Goal: Information Seeking & Learning: Learn about a topic

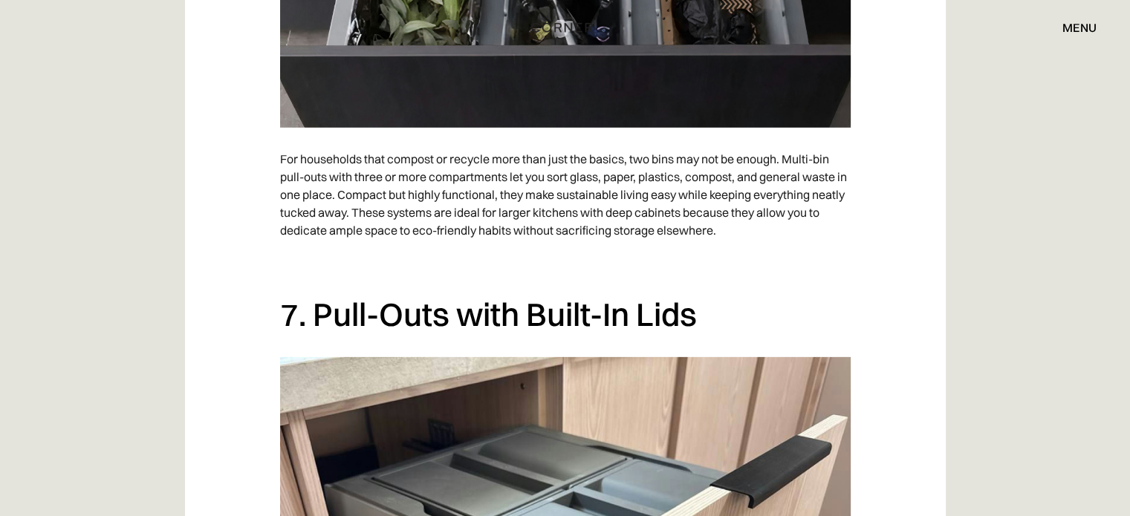
scroll to position [5050, 0]
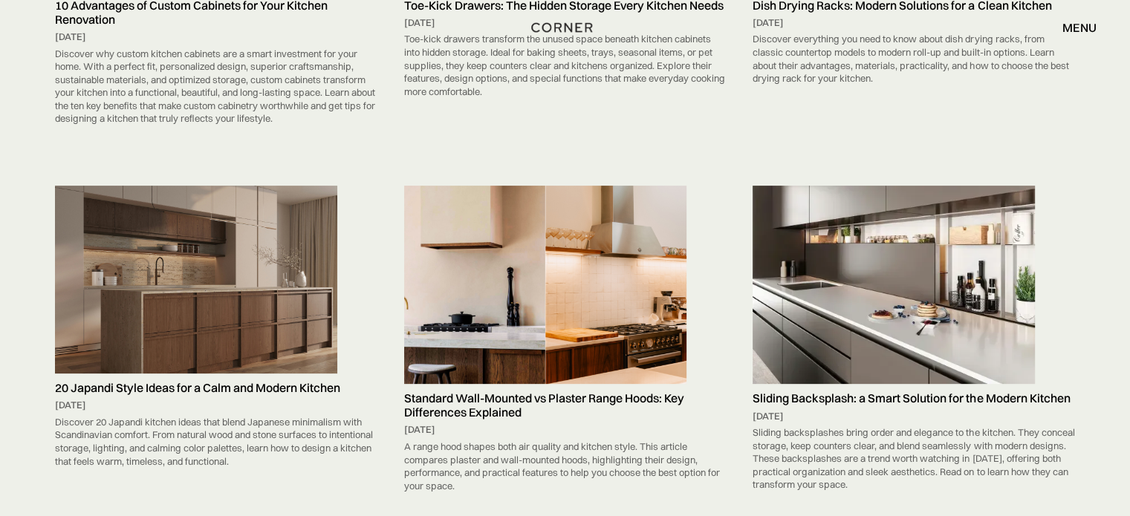
scroll to position [495, 0]
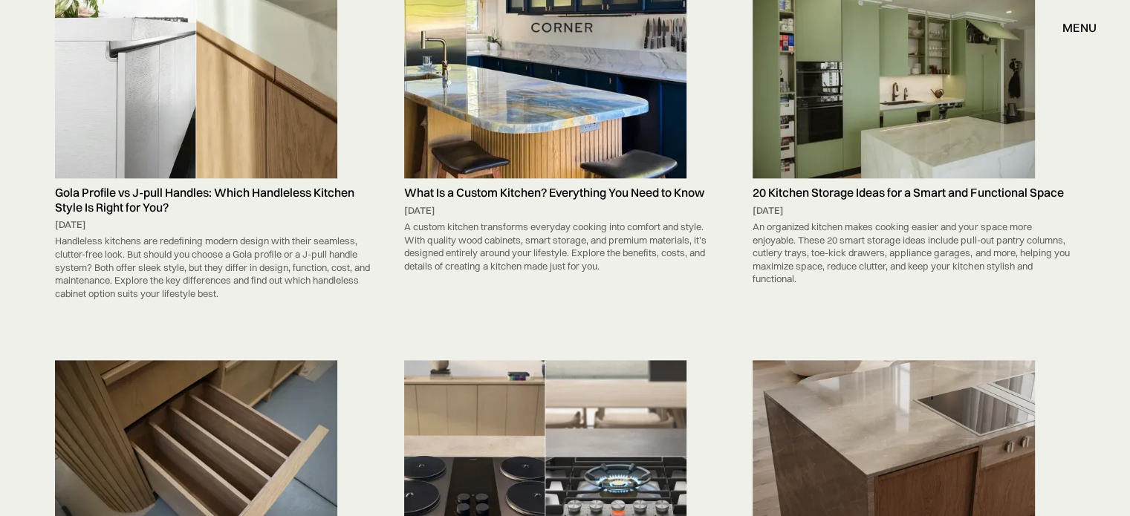
scroll to position [1759, 0]
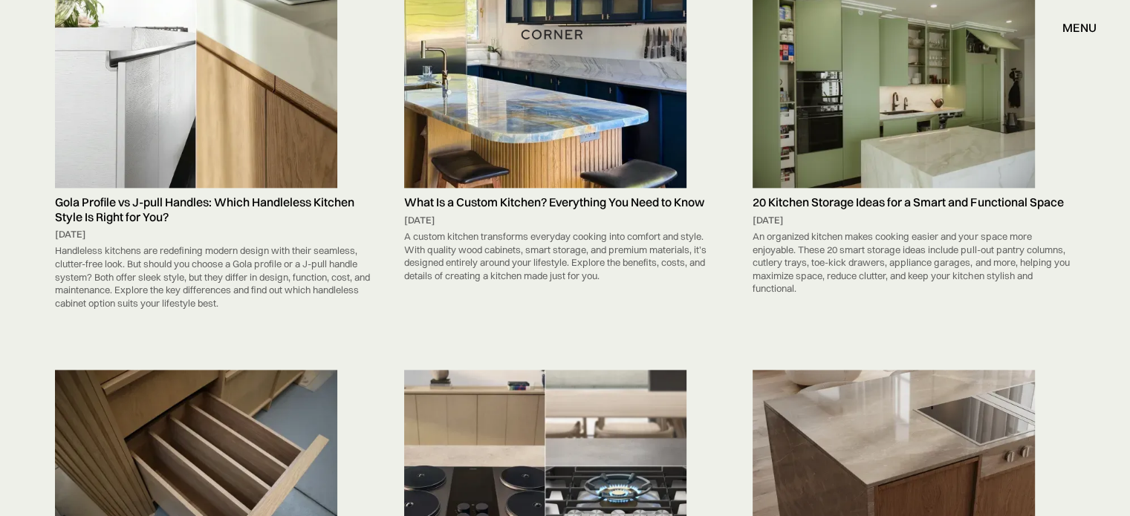
drag, startPoint x: 535, startPoint y: 31, endPoint x: 501, endPoint y: 91, distance: 69.2
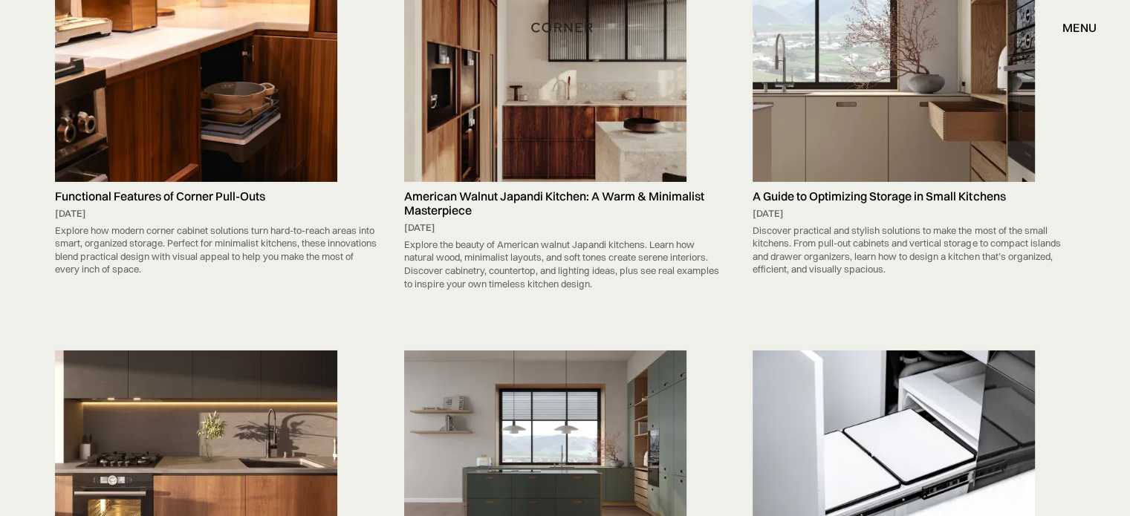
scroll to position [2421, 0]
